Goal: Task Accomplishment & Management: Use online tool/utility

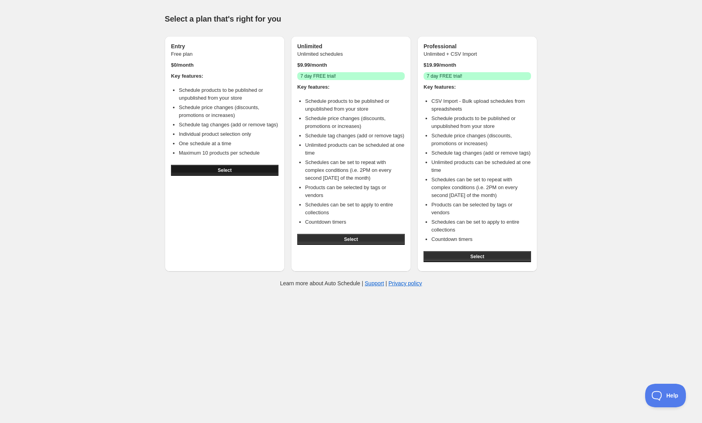
click at [217, 172] on button "Select" at bounding box center [225, 170] width 108 height 11
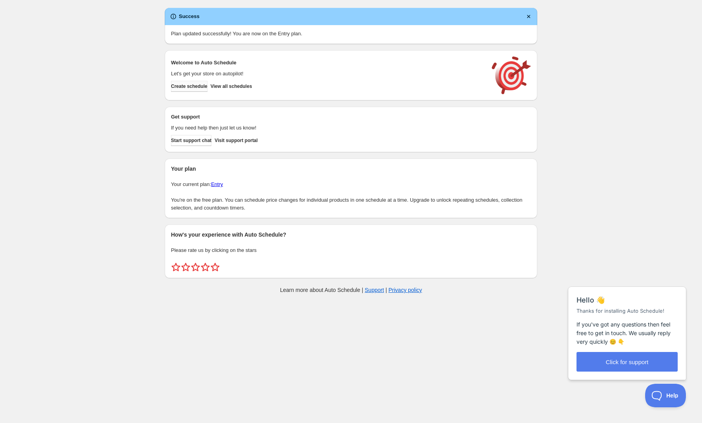
click at [195, 87] on span "Create schedule" at bounding box center [189, 86] width 36 height 6
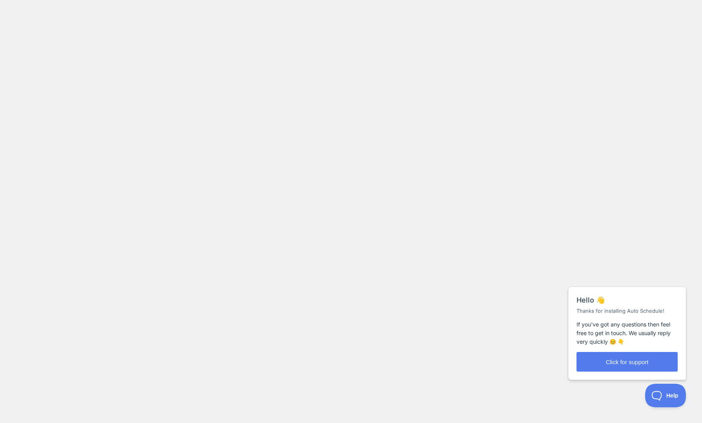
click at [524, 363] on body at bounding box center [351, 211] width 702 height 423
click at [669, 279] on span "Close" at bounding box center [670, 278] width 13 height 6
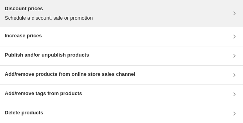
click at [85, 20] on p "Schedule a discount, sale or promotion" at bounding box center [49, 18] width 88 height 8
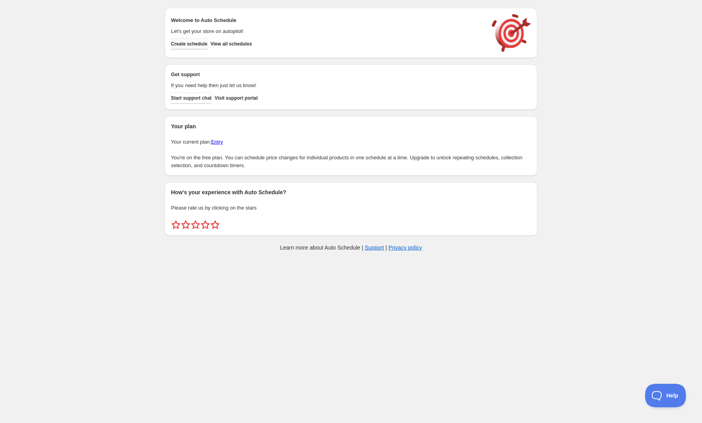
click at [192, 42] on span "Create schedule" at bounding box center [189, 44] width 36 height 6
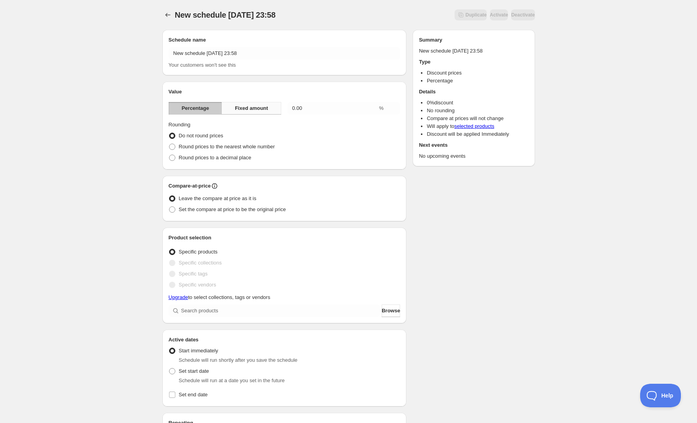
click at [248, 107] on span "Fixed amount" at bounding box center [251, 108] width 33 height 8
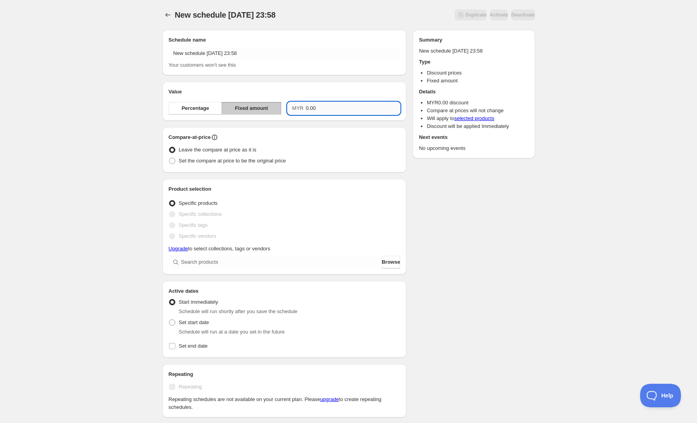
click at [323, 108] on input "0.00" at bounding box center [353, 108] width 94 height 13
drag, startPoint x: 332, startPoint y: 108, endPoint x: 295, endPoint y: 109, distance: 36.9
click at [295, 109] on div "MYR 0.0022" at bounding box center [344, 108] width 113 height 13
type input "2286.00"
click at [260, 163] on span "Set the compare at price to be the original price" at bounding box center [232, 161] width 107 height 6
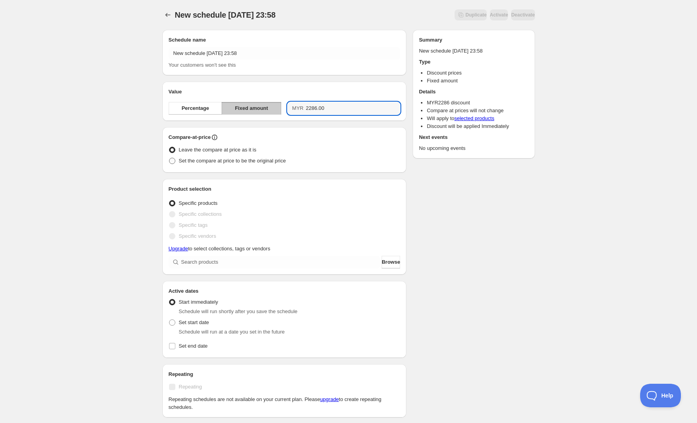
click at [169, 158] on input "Set the compare at price to be the original price" at bounding box center [169, 158] width 0 height 0
radio input "true"
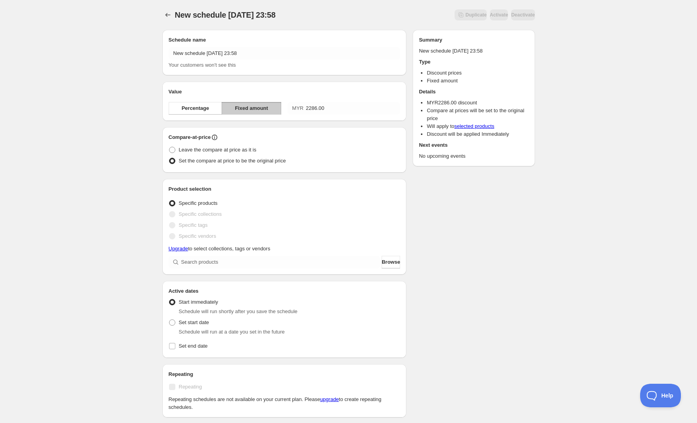
click at [255, 150] on div "Leave the compare at price as it is" at bounding box center [285, 149] width 232 height 11
click at [243, 149] on span "Leave the compare at price as it is" at bounding box center [218, 150] width 78 height 6
click at [169, 147] on input "Leave the compare at price as it is" at bounding box center [169, 147] width 0 height 0
radio input "true"
click at [250, 162] on span "Set the compare at price to be the original price" at bounding box center [232, 161] width 107 height 6
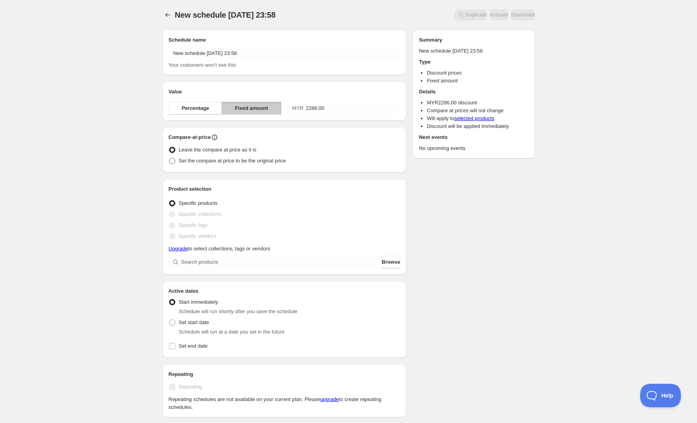
click at [169, 158] on input "Set the compare at price to be the original price" at bounding box center [169, 158] width 0 height 0
radio input "true"
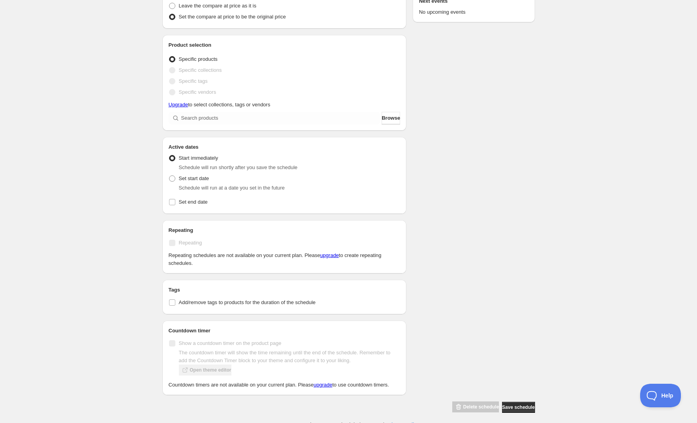
scroll to position [147, 0]
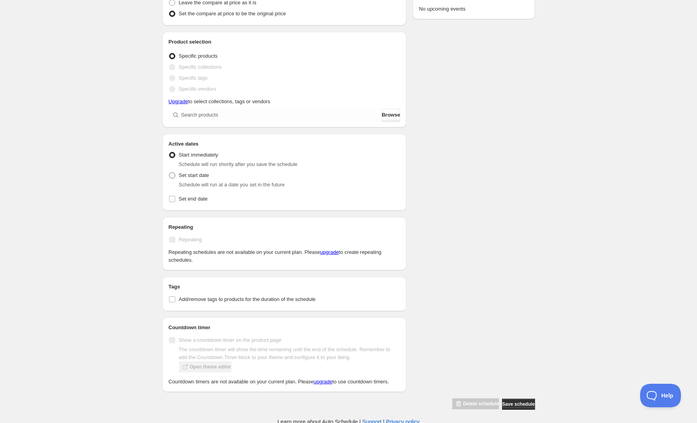
click at [199, 173] on span "Set start date" at bounding box center [194, 175] width 30 height 6
click at [169, 173] on input "Set start date" at bounding box center [169, 172] width 0 height 0
radio input "true"
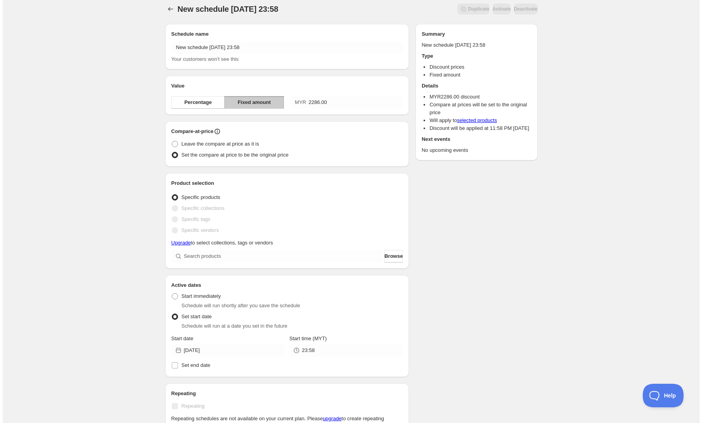
scroll to position [0, 0]
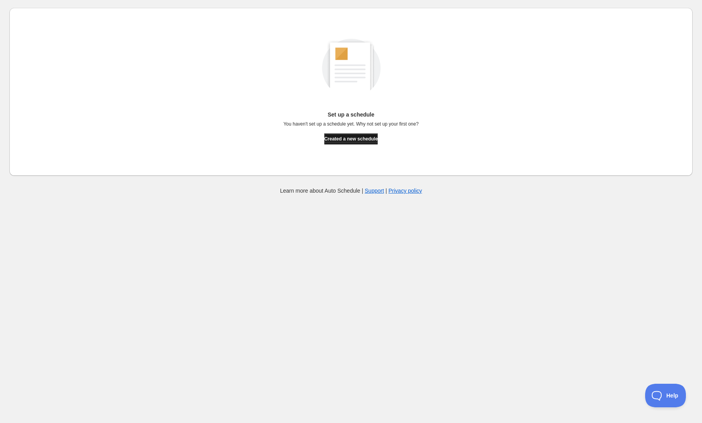
click at [333, 142] on span "Created a new schedule" at bounding box center [351, 139] width 54 height 6
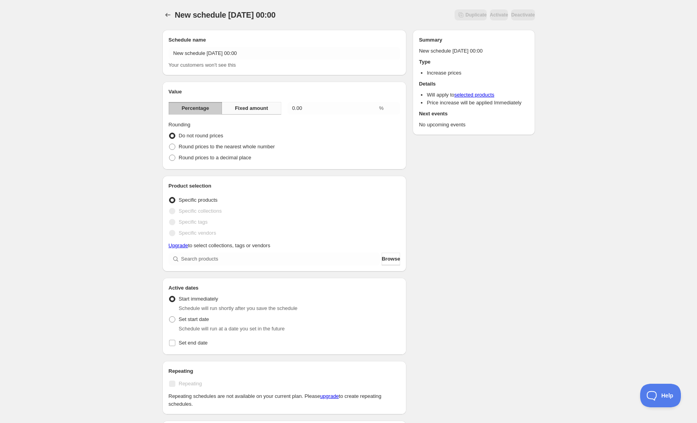
click at [246, 111] on span "Fixed amount" at bounding box center [251, 108] width 33 height 8
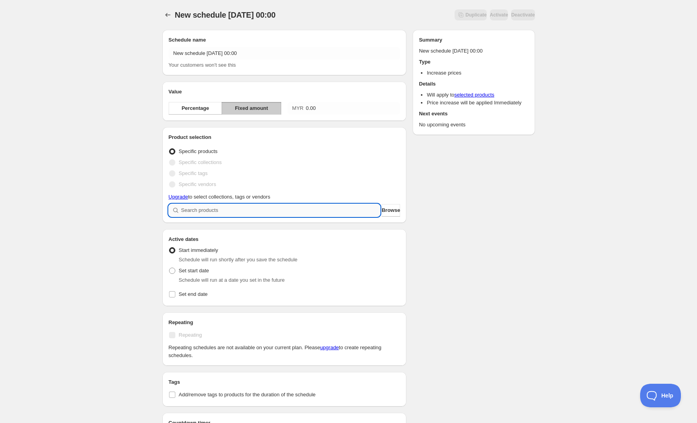
click at [240, 213] on input "search" at bounding box center [280, 210] width 199 height 13
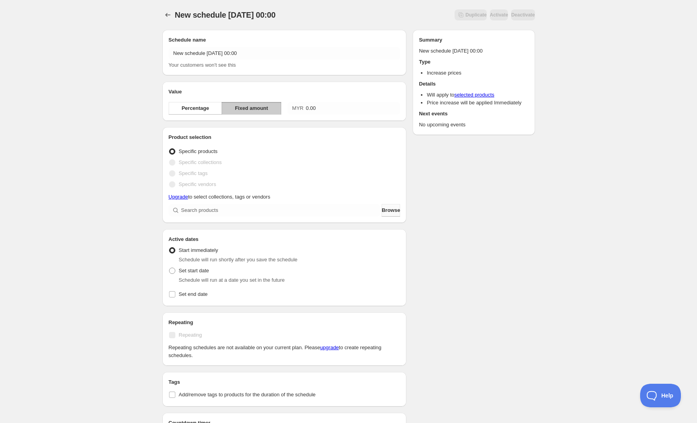
click at [382, 211] on button "Browse" at bounding box center [391, 210] width 18 height 13
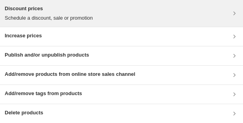
click at [48, 20] on p "Schedule a discount, sale or promotion" at bounding box center [49, 18] width 88 height 8
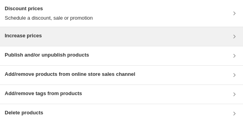
click at [57, 35] on div "Increase prices" at bounding box center [122, 36] width 234 height 9
